Goal: Obtain resource: Download file/media

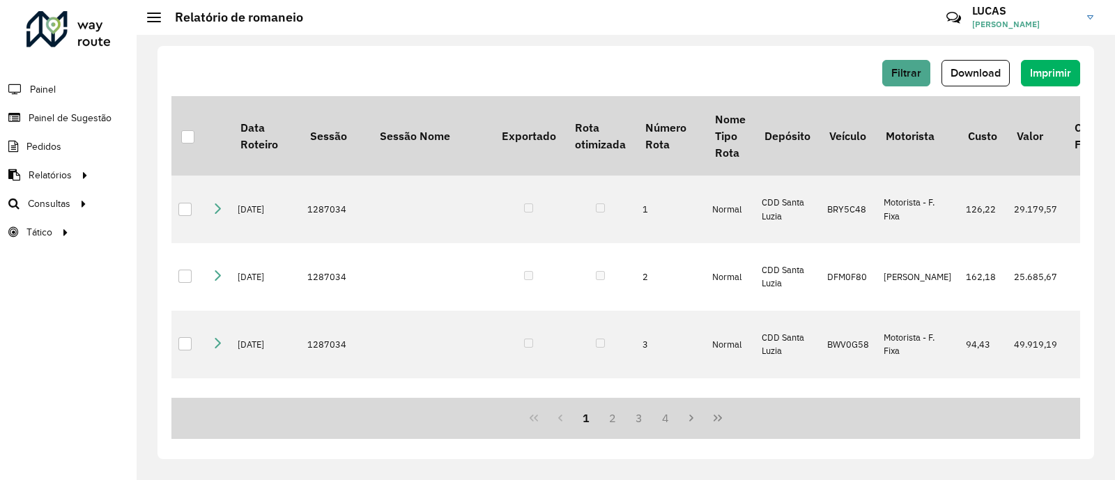
click at [86, 110] on link "Painel de Sugestão" at bounding box center [55, 118] width 111 height 28
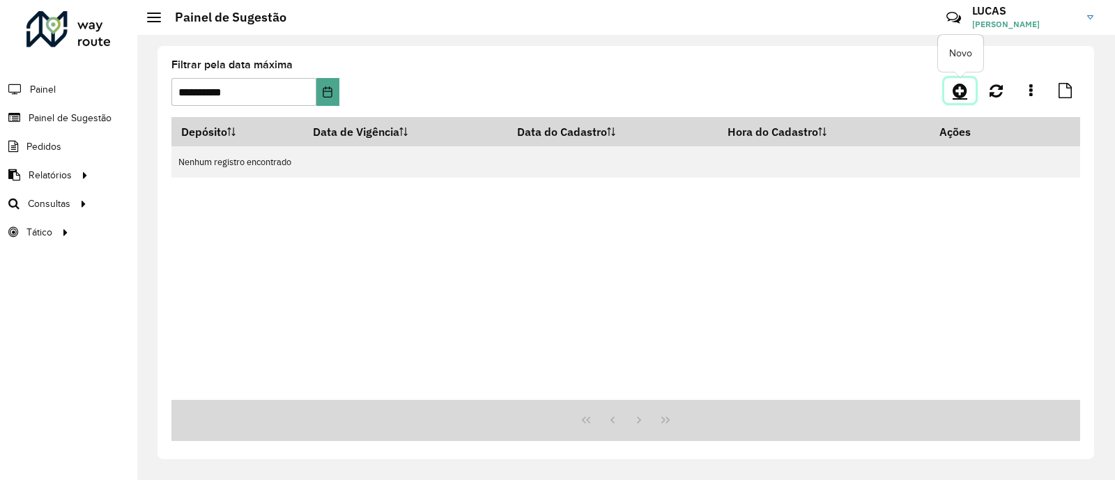
click at [961, 86] on icon at bounding box center [959, 90] width 15 height 17
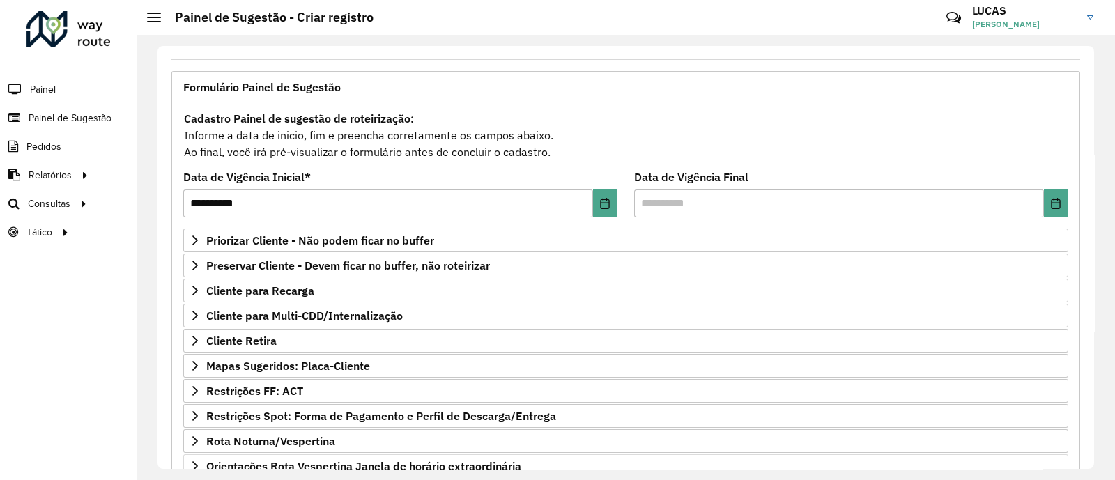
scroll to position [173, 0]
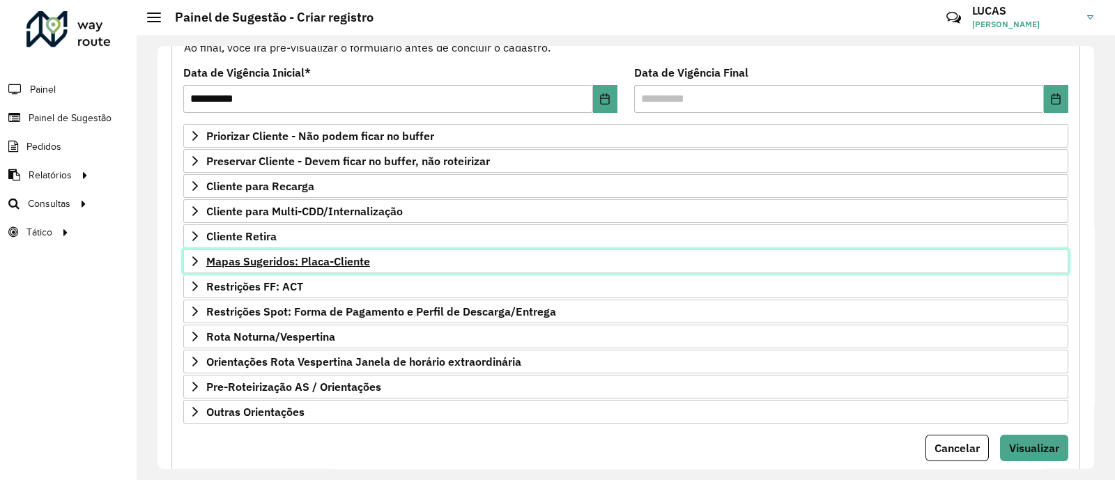
click at [267, 261] on span "Mapas Sugeridos: Placa-Cliente" at bounding box center [288, 261] width 164 height 11
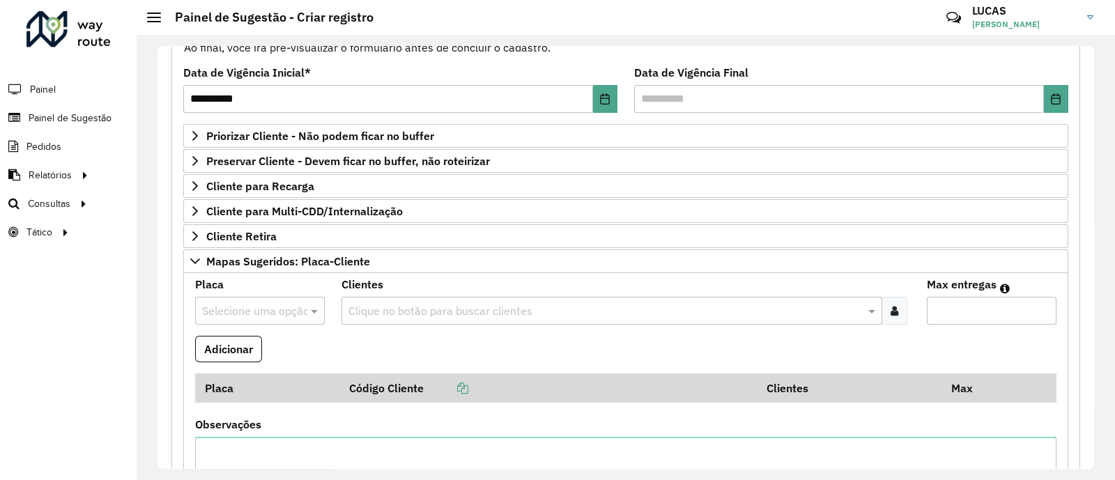
click at [262, 316] on input "text" at bounding box center [246, 311] width 88 height 17
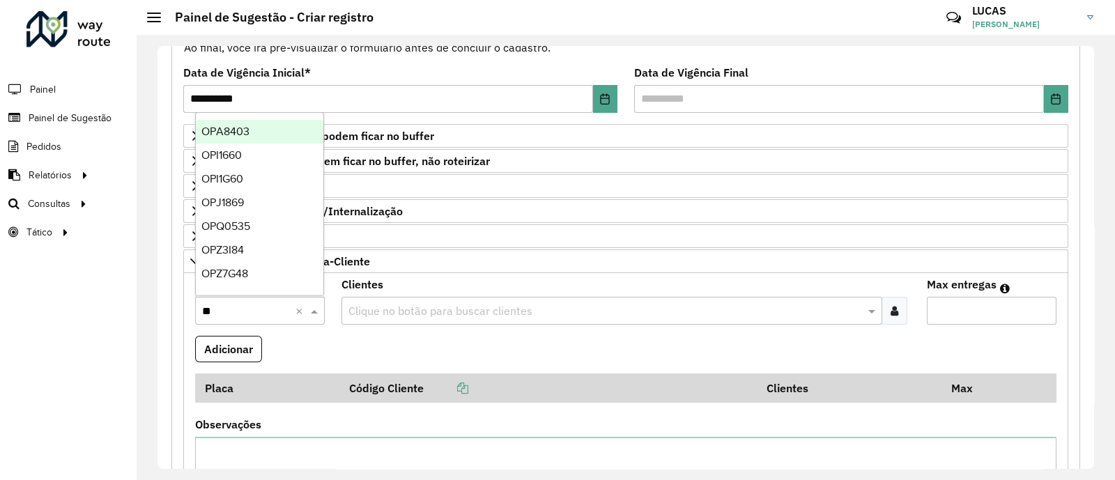
type input "***"
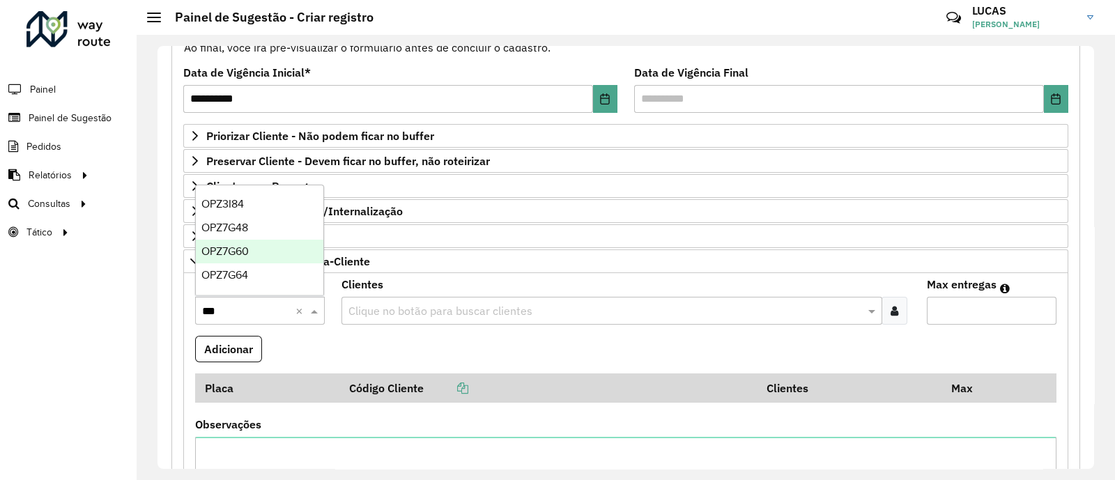
click at [220, 242] on div "OPZ7G60" at bounding box center [259, 252] width 127 height 24
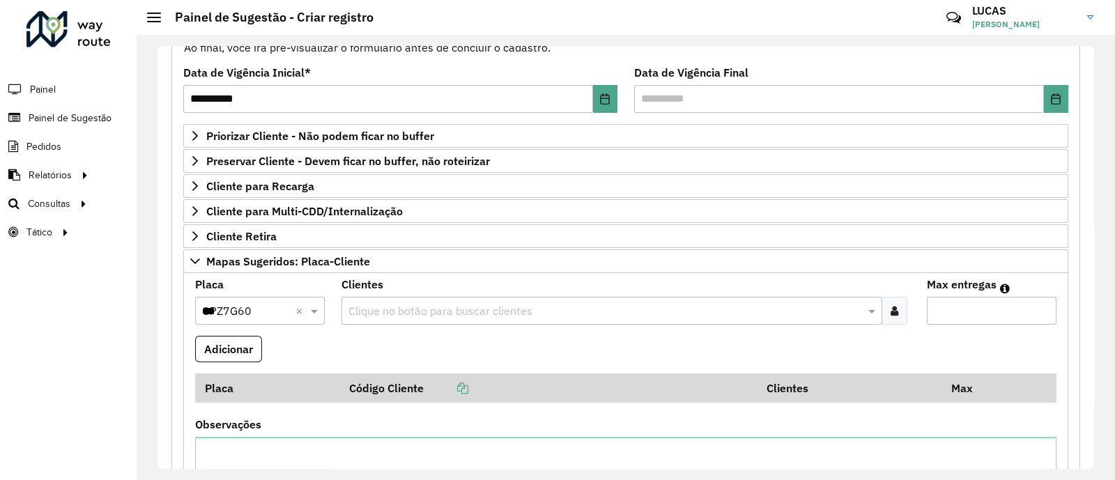
click at [890, 311] on icon at bounding box center [894, 310] width 8 height 11
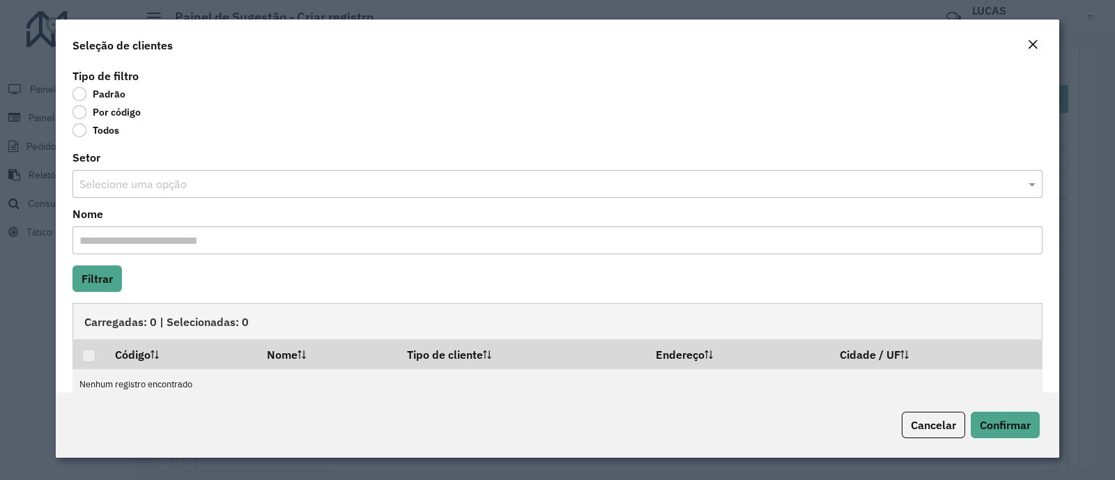
click at [93, 107] on label "Por código" at bounding box center [106, 112] width 68 height 14
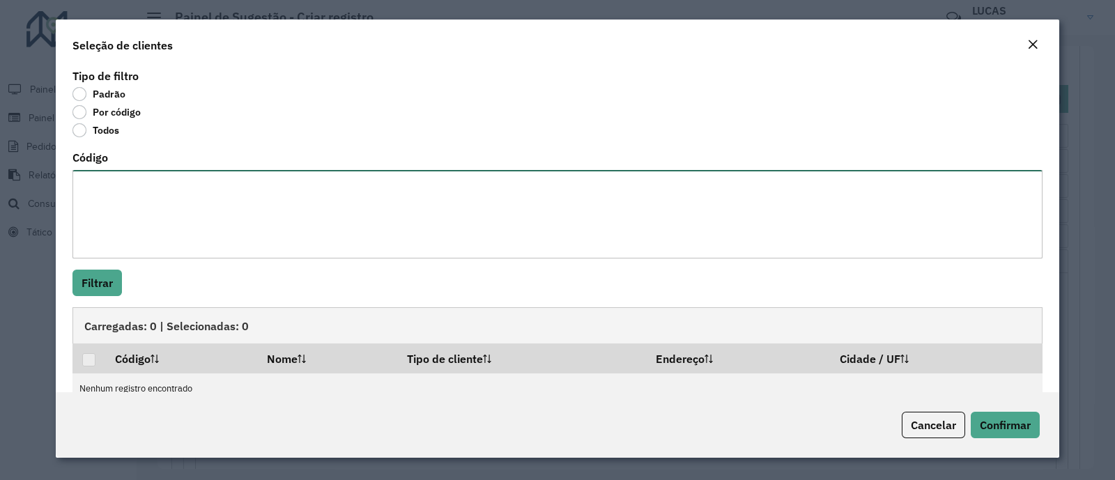
click at [135, 180] on textarea "Código" at bounding box center [557, 214] width 970 height 88
paste textarea "***** **** *****"
type textarea "***** **** *****"
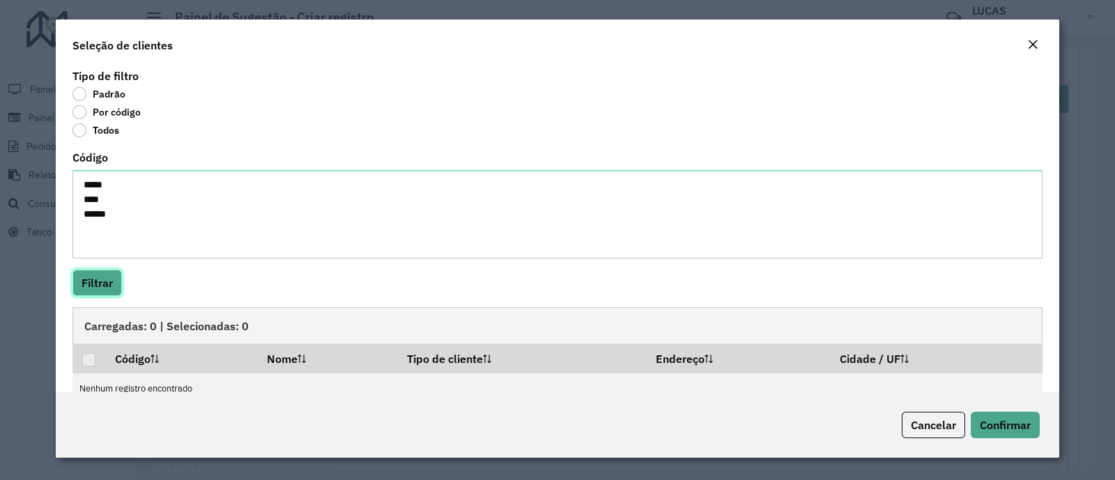
click at [109, 280] on button "Filtrar" at bounding box center [96, 283] width 49 height 26
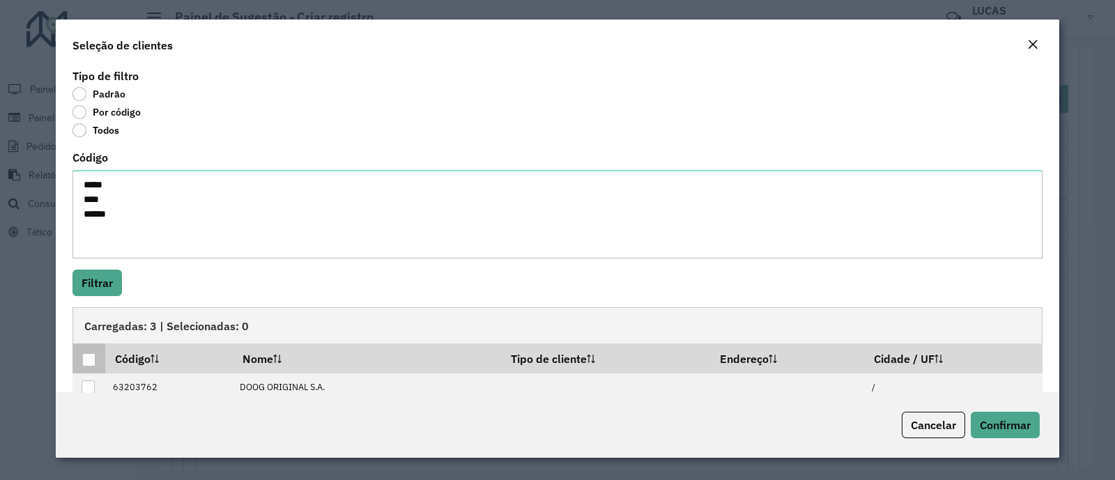
click at [91, 358] on div at bounding box center [88, 359] width 13 height 13
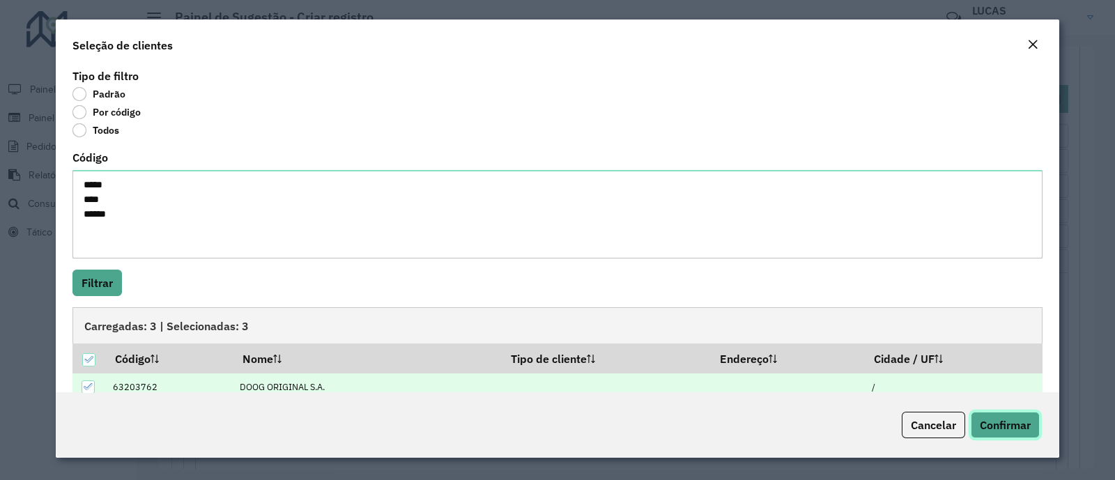
click at [1024, 419] on span "Confirmar" at bounding box center [1004, 425] width 51 height 14
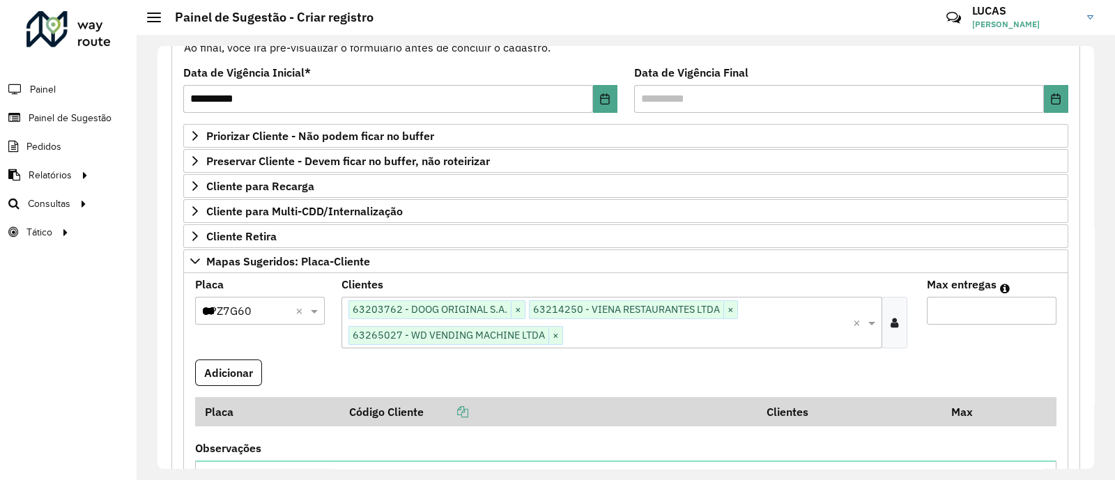
click at [982, 312] on input "Max entregas" at bounding box center [991, 311] width 130 height 28
type input "**"
click at [251, 373] on button "Adicionar" at bounding box center [228, 372] width 67 height 26
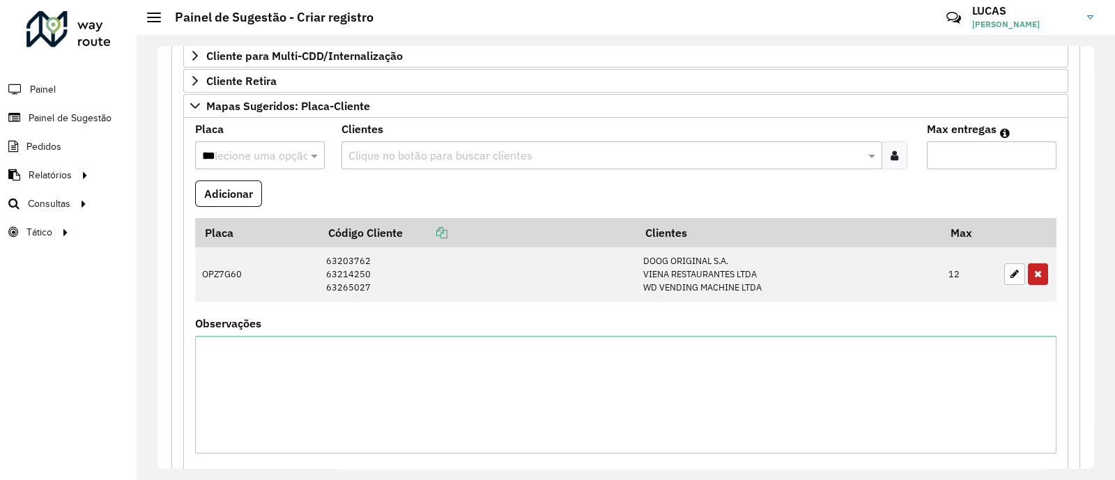
scroll to position [348, 0]
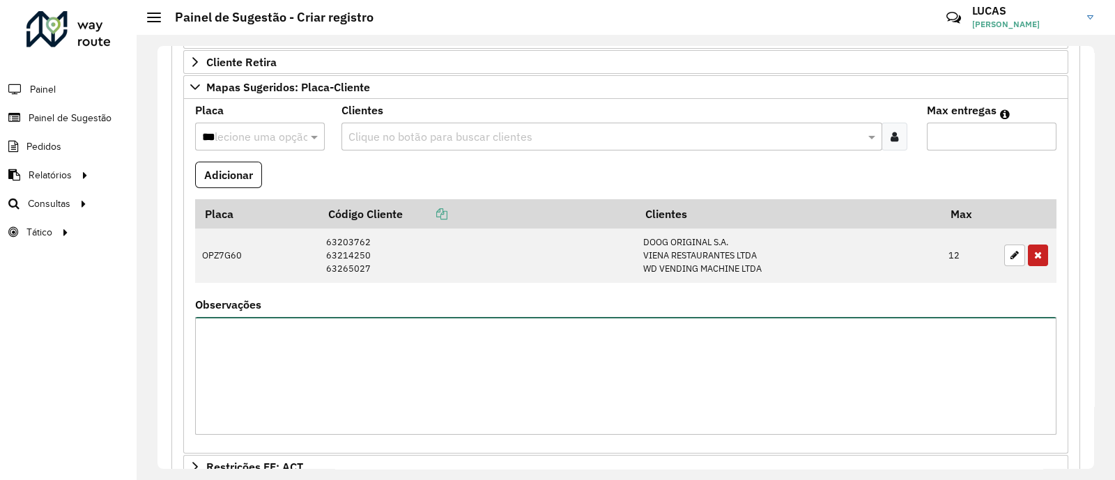
click at [303, 385] on textarea "Observações" at bounding box center [625, 376] width 861 height 118
type textarea "**********"
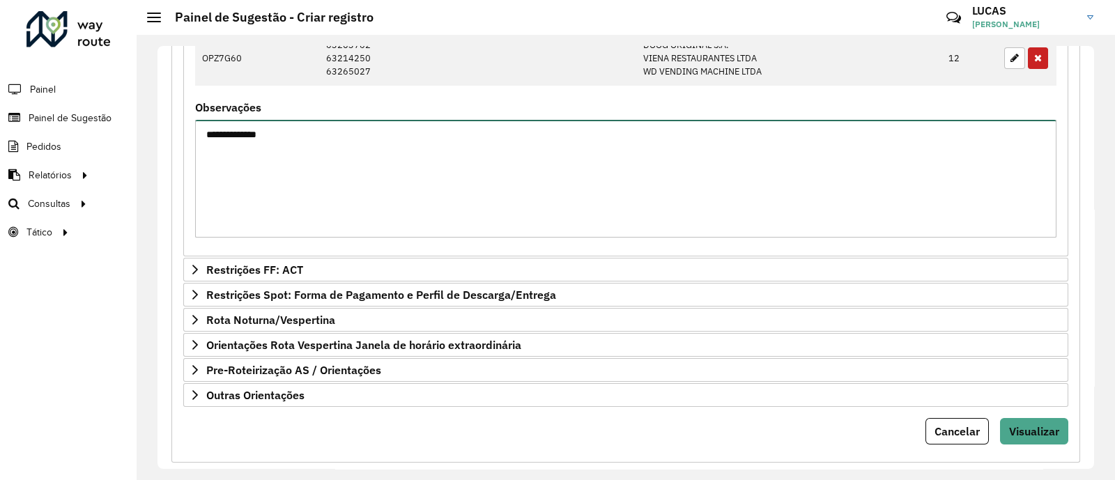
scroll to position [565, 0]
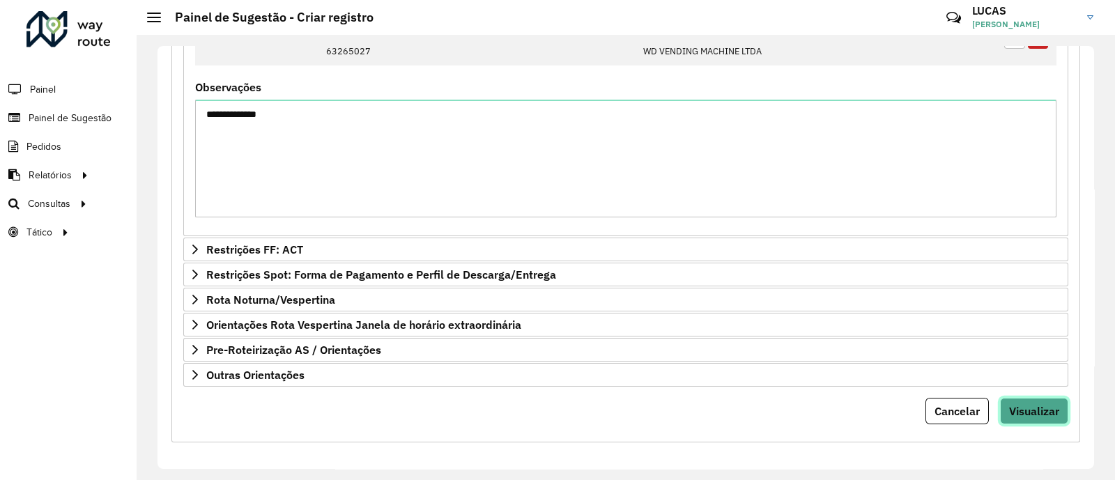
click at [1033, 407] on span "Visualizar" at bounding box center [1034, 411] width 50 height 14
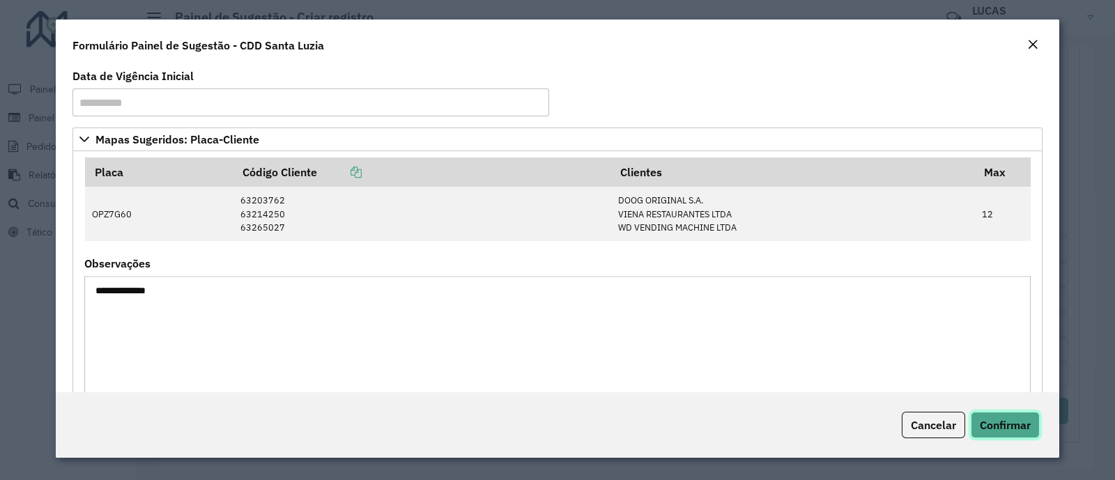
click at [1018, 418] on span "Confirmar" at bounding box center [1004, 425] width 51 height 14
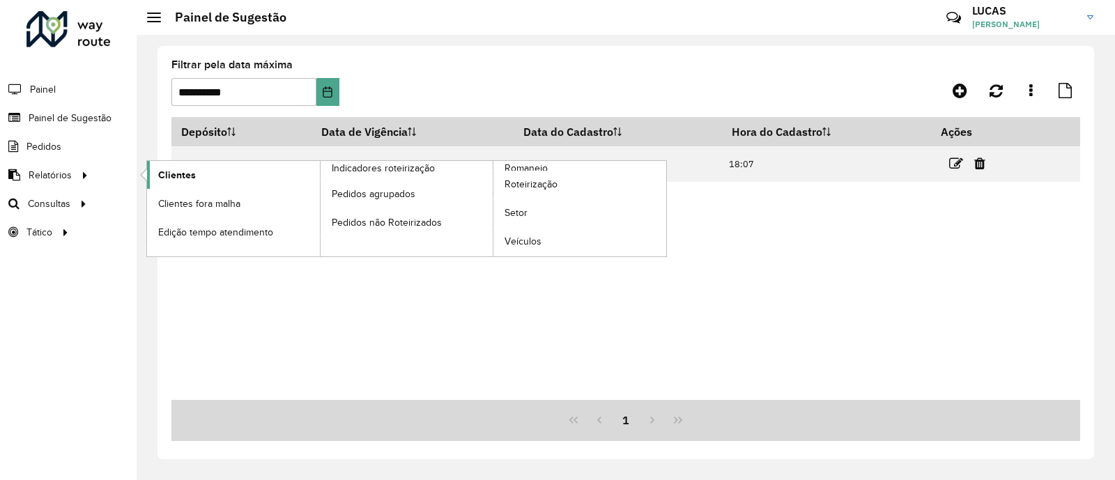
click at [156, 181] on link "Clientes" at bounding box center [233, 175] width 173 height 28
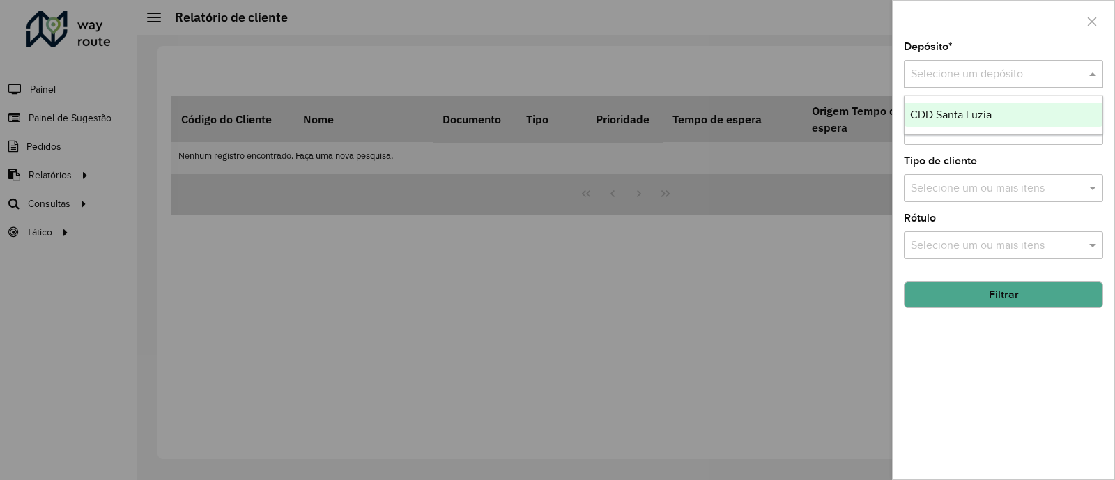
drag, startPoint x: 958, startPoint y: 75, endPoint x: 954, endPoint y: 91, distance: 17.1
click at [959, 75] on input "text" at bounding box center [988, 74] width 157 height 17
click at [946, 119] on span "CDD Santa Luzia" at bounding box center [951, 115] width 82 height 12
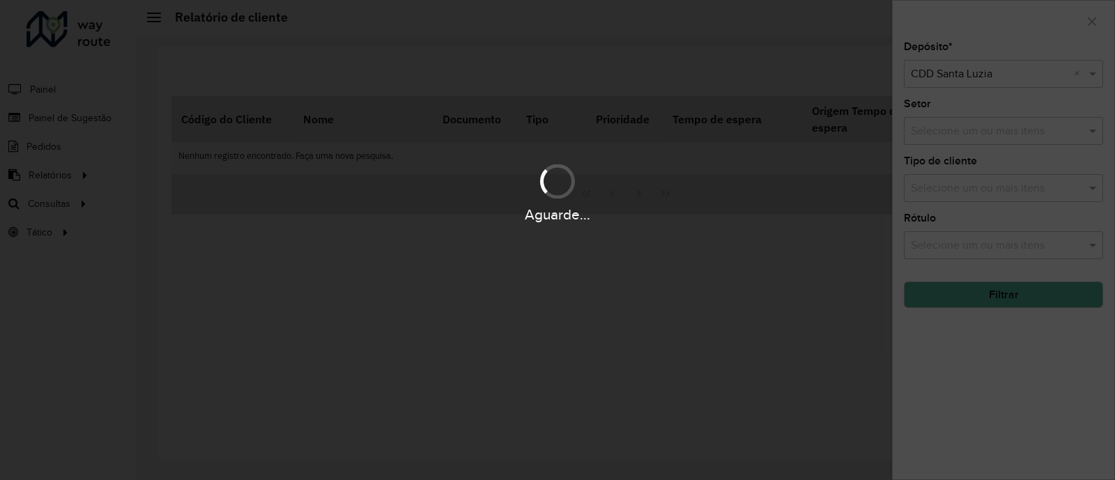
click at [968, 300] on div "Aguarde..." at bounding box center [557, 240] width 1115 height 480
click at [963, 297] on div "Aguarde..." at bounding box center [557, 240] width 1115 height 480
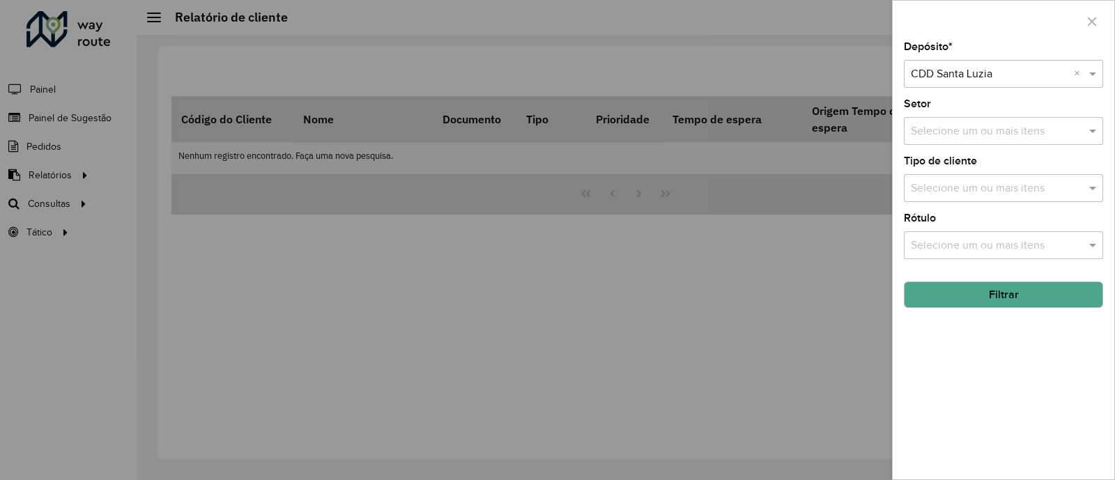
click at [963, 297] on button "Filtrar" at bounding box center [1003, 294] width 199 height 26
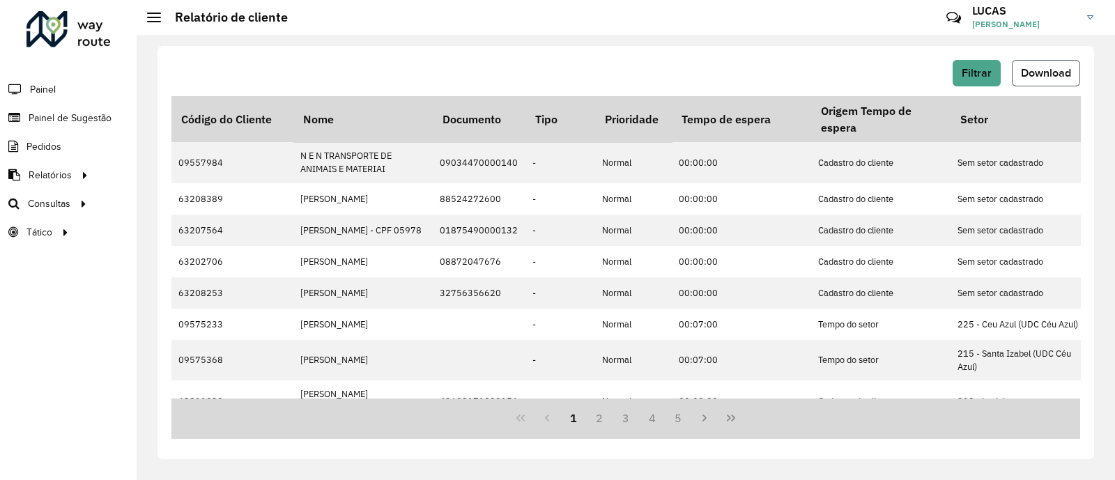
click at [1048, 77] on span "Download" at bounding box center [1046, 73] width 50 height 12
